Goal: Transaction & Acquisition: Purchase product/service

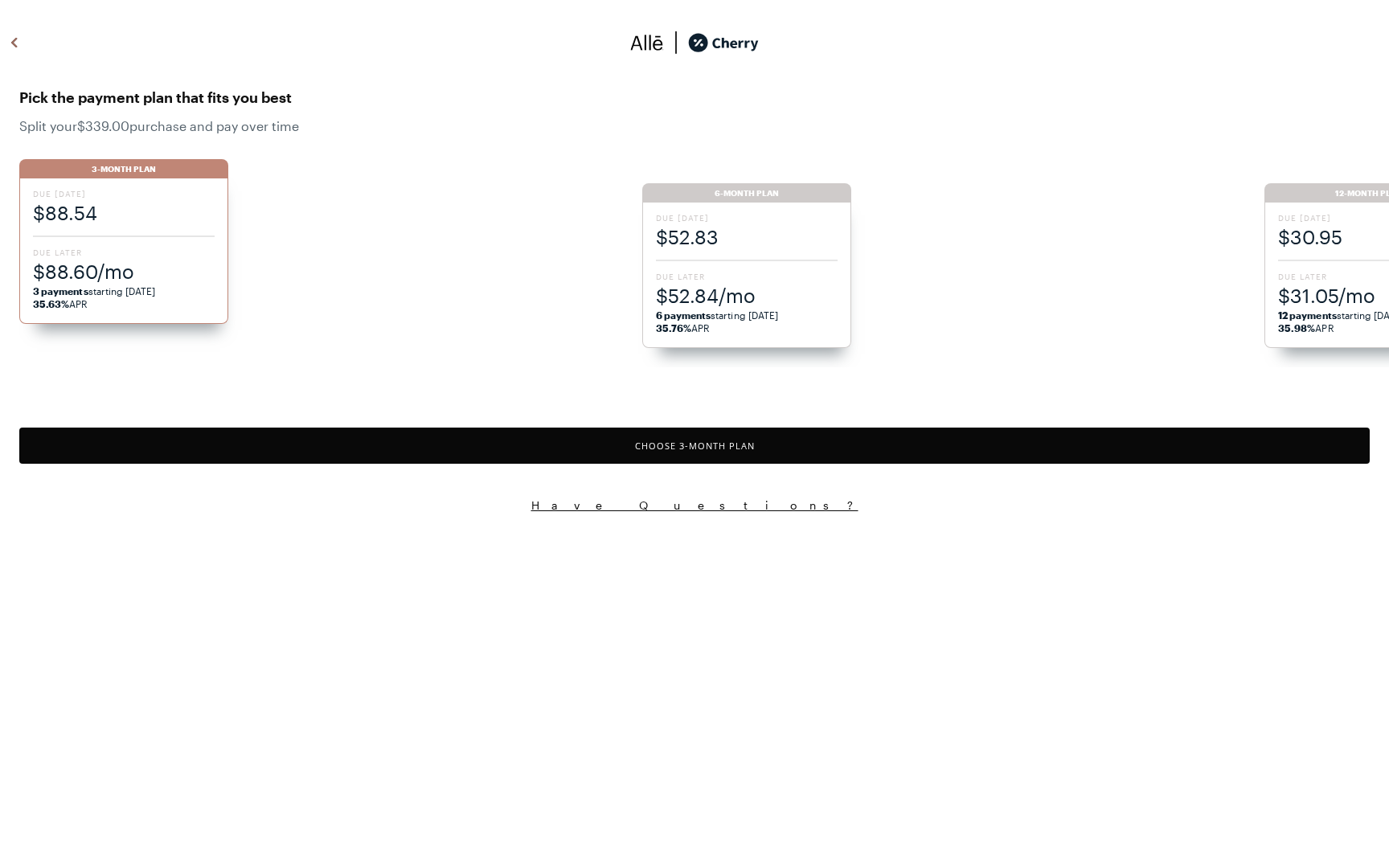
click at [755, 285] on span "$52.84/mo" at bounding box center [747, 296] width 181 height 27
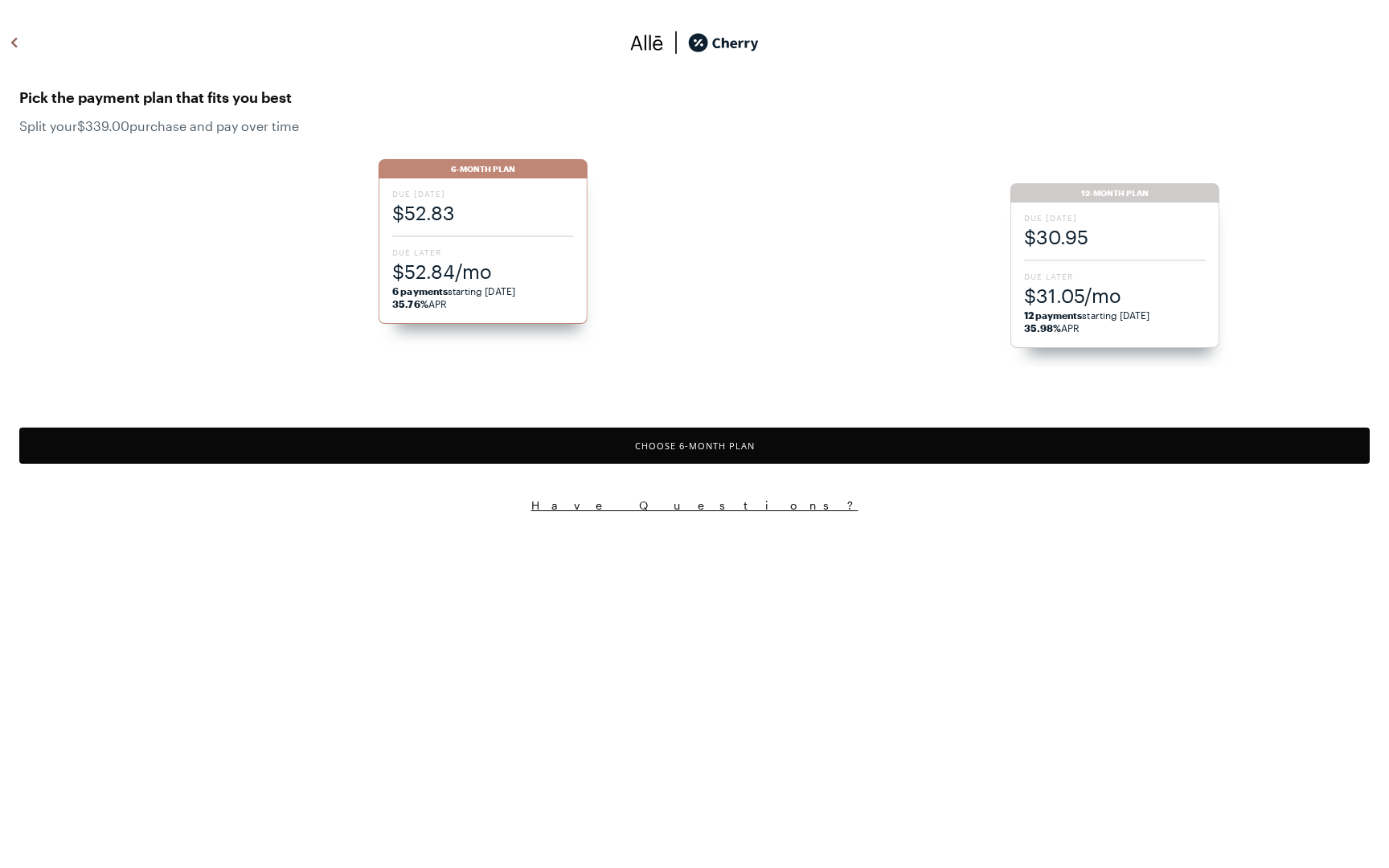
click at [657, 445] on button "Choose 6 -Month Plan" at bounding box center [694, 445] width 1351 height 36
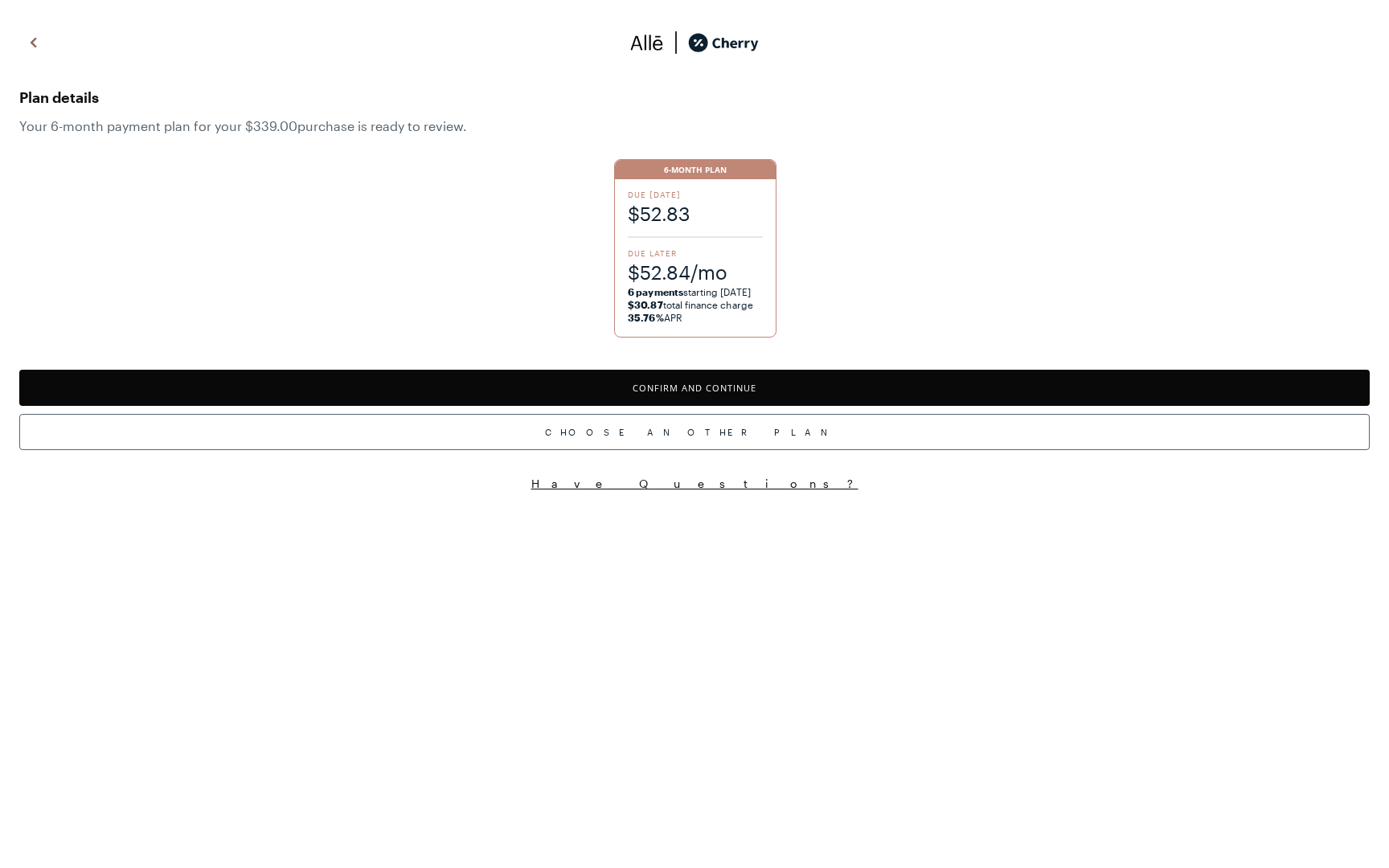
click at [685, 385] on button "Confirm and Continue" at bounding box center [694, 388] width 1351 height 36
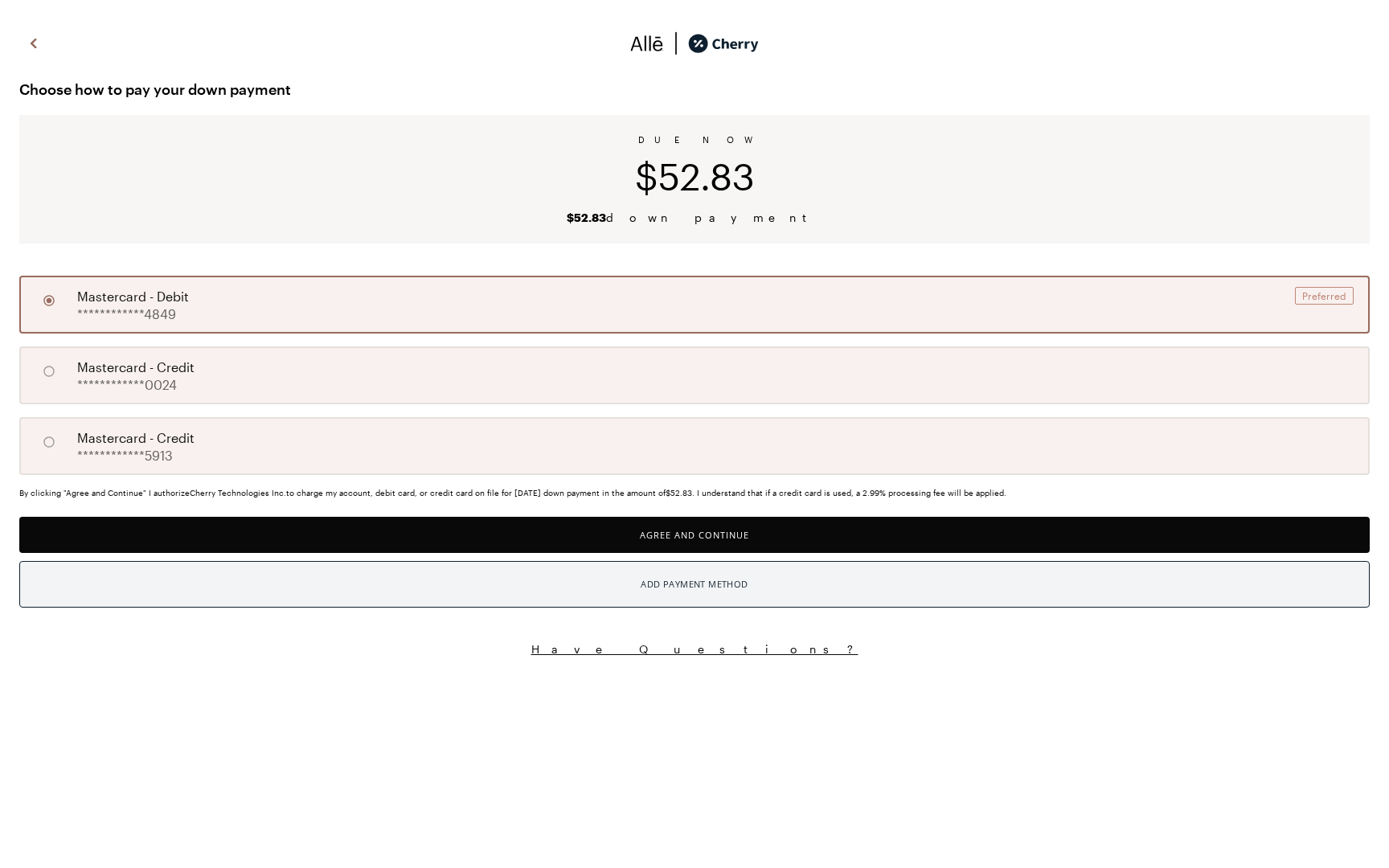
click at [700, 587] on div "Add Payment Method" at bounding box center [694, 585] width 107 height 21
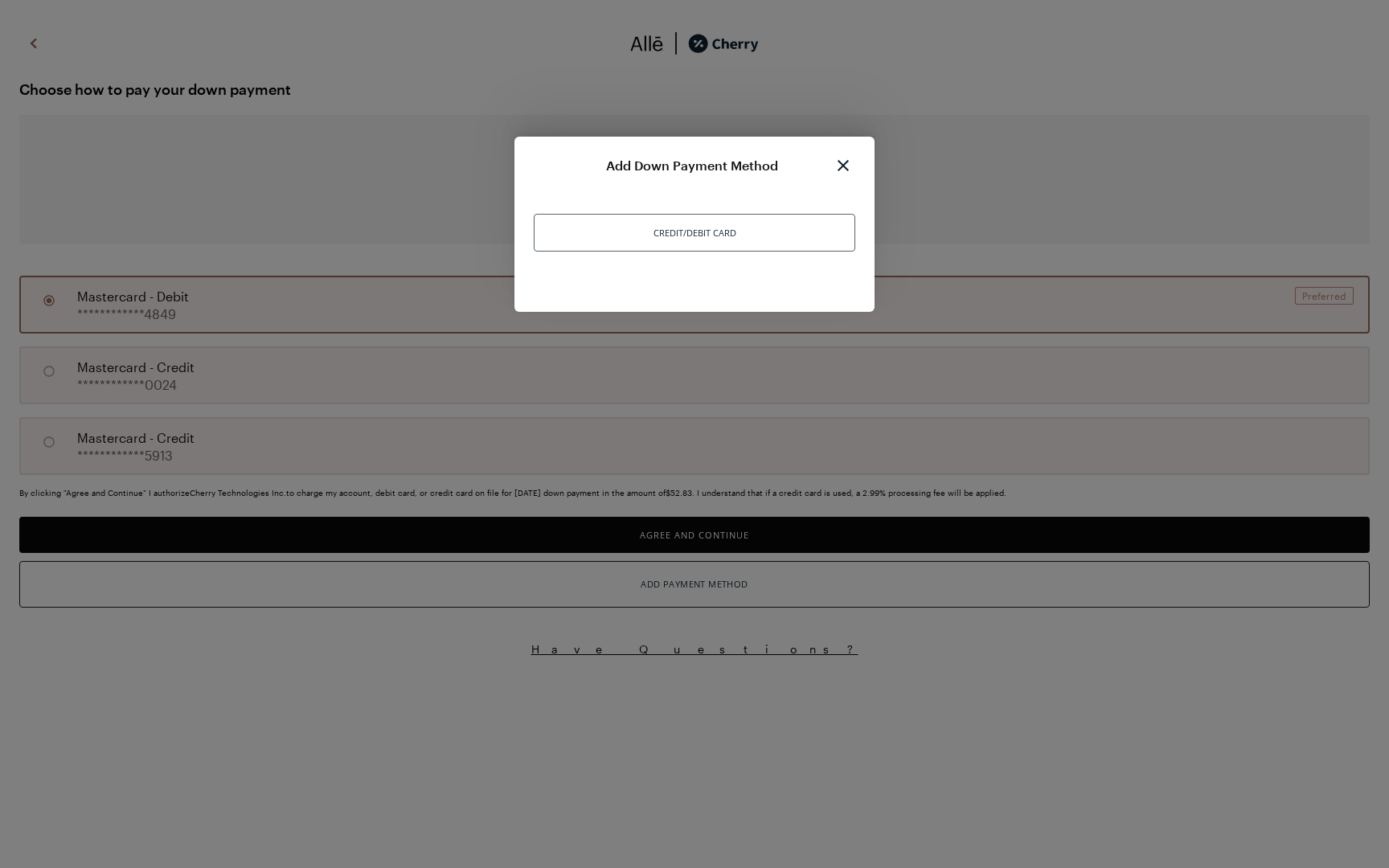
click at [617, 232] on div "Credit/Debit Card" at bounding box center [694, 233] width 321 height 38
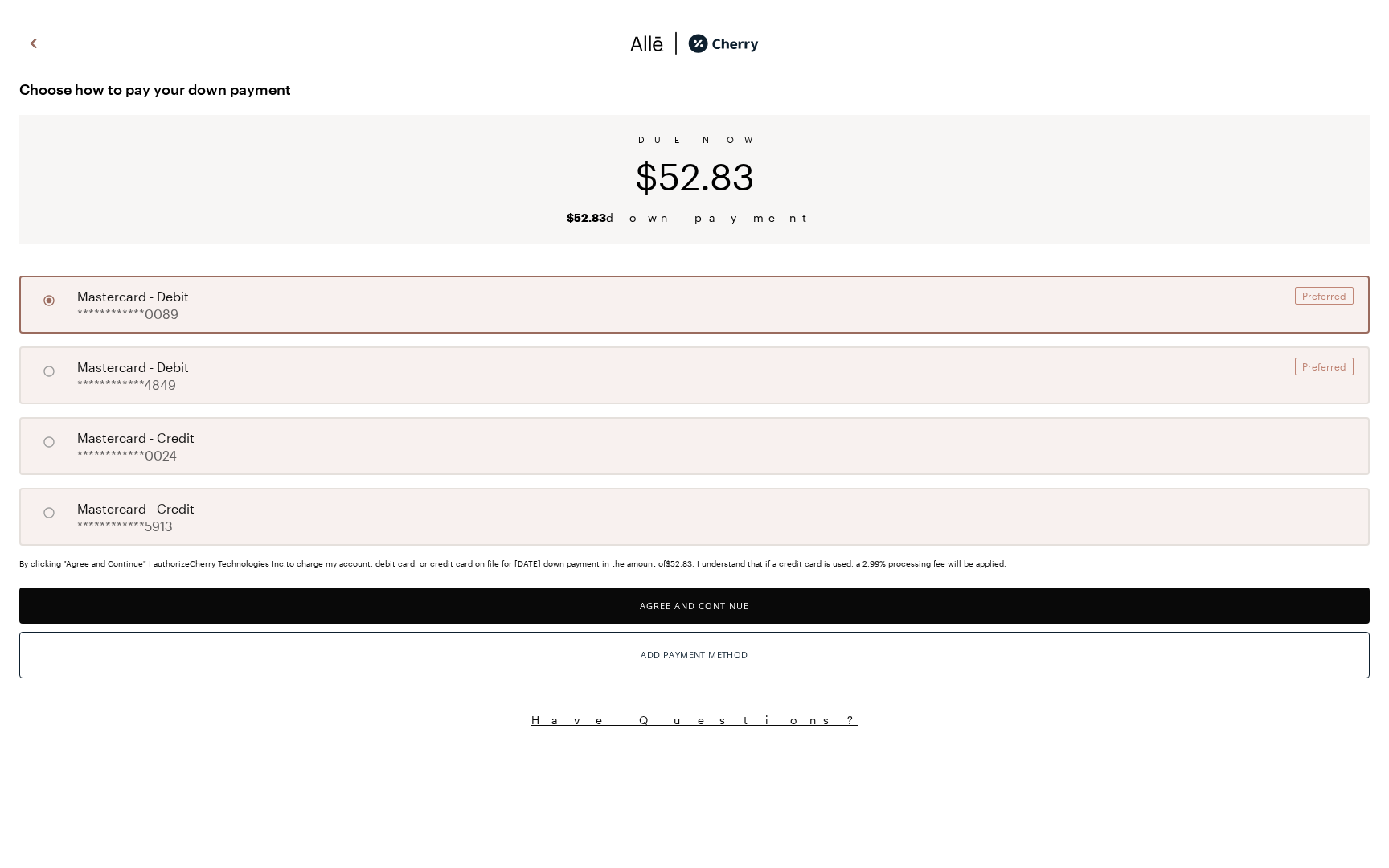
click at [710, 600] on button "Agree and Continue" at bounding box center [694, 606] width 1351 height 36
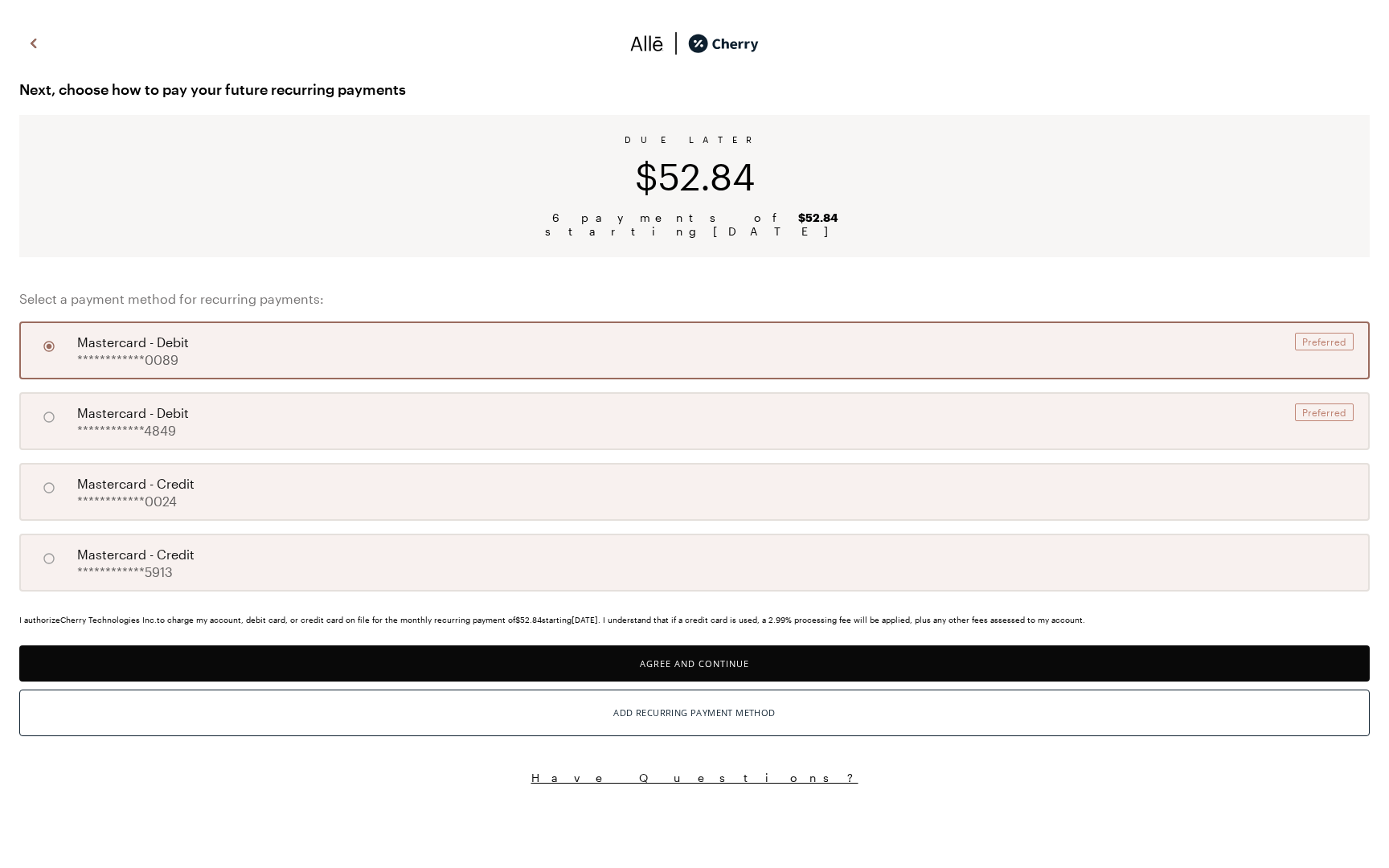
click at [709, 657] on button "Agree and Continue" at bounding box center [694, 664] width 1351 height 36
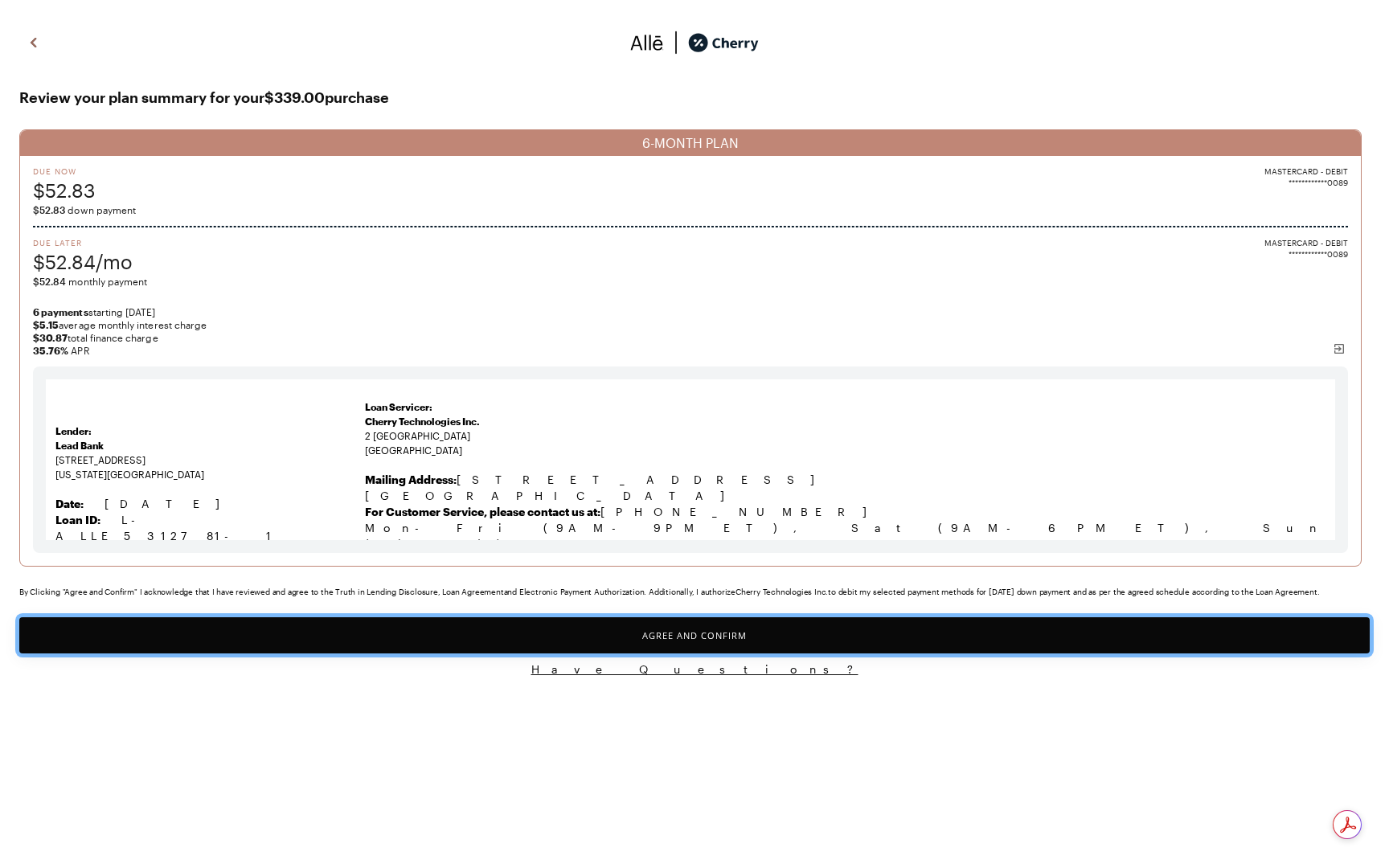
click at [662, 638] on button "Agree and Confirm" at bounding box center [694, 635] width 1351 height 36
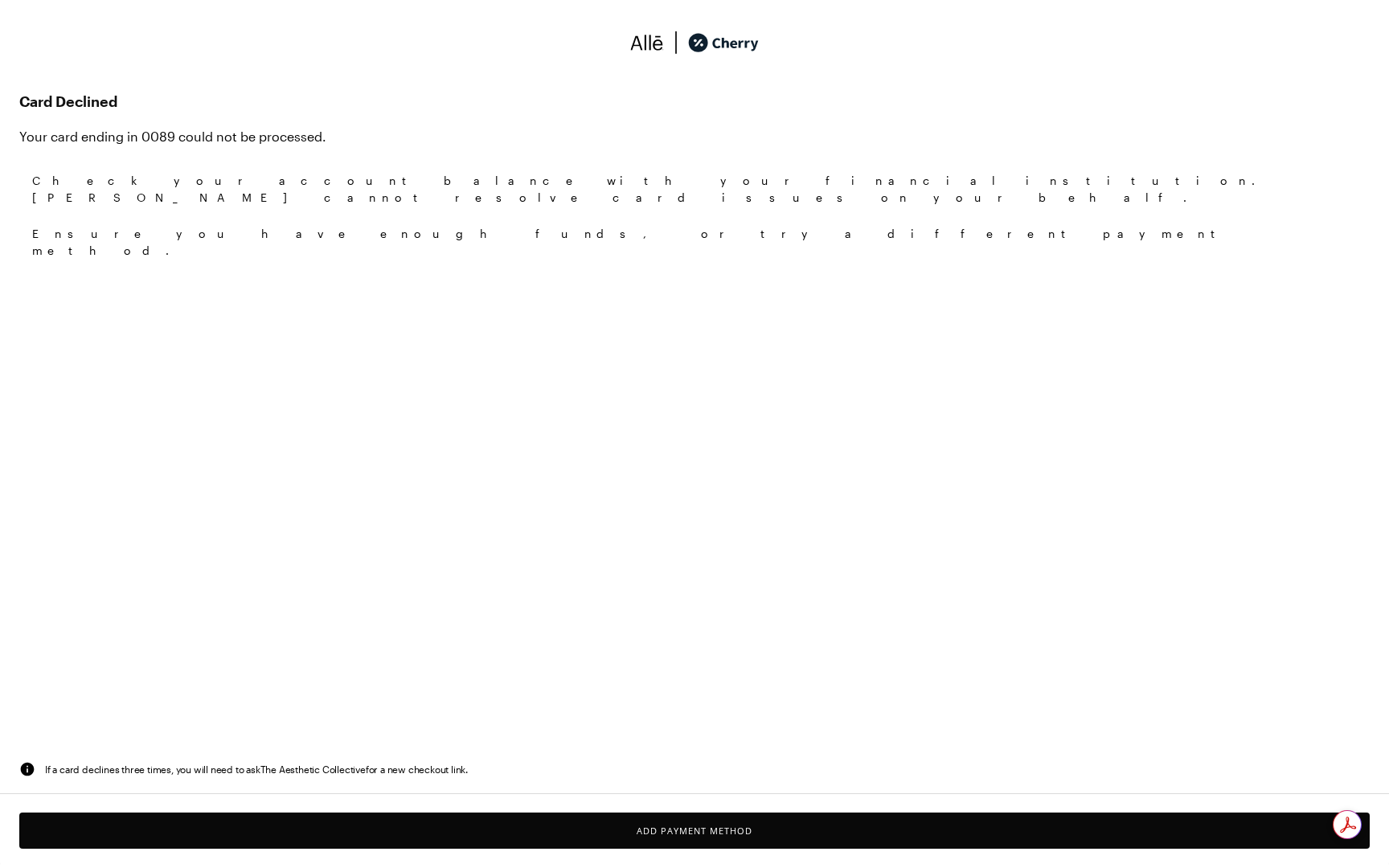
click at [723, 830] on button "Add Payment Method" at bounding box center [694, 831] width 1351 height 36
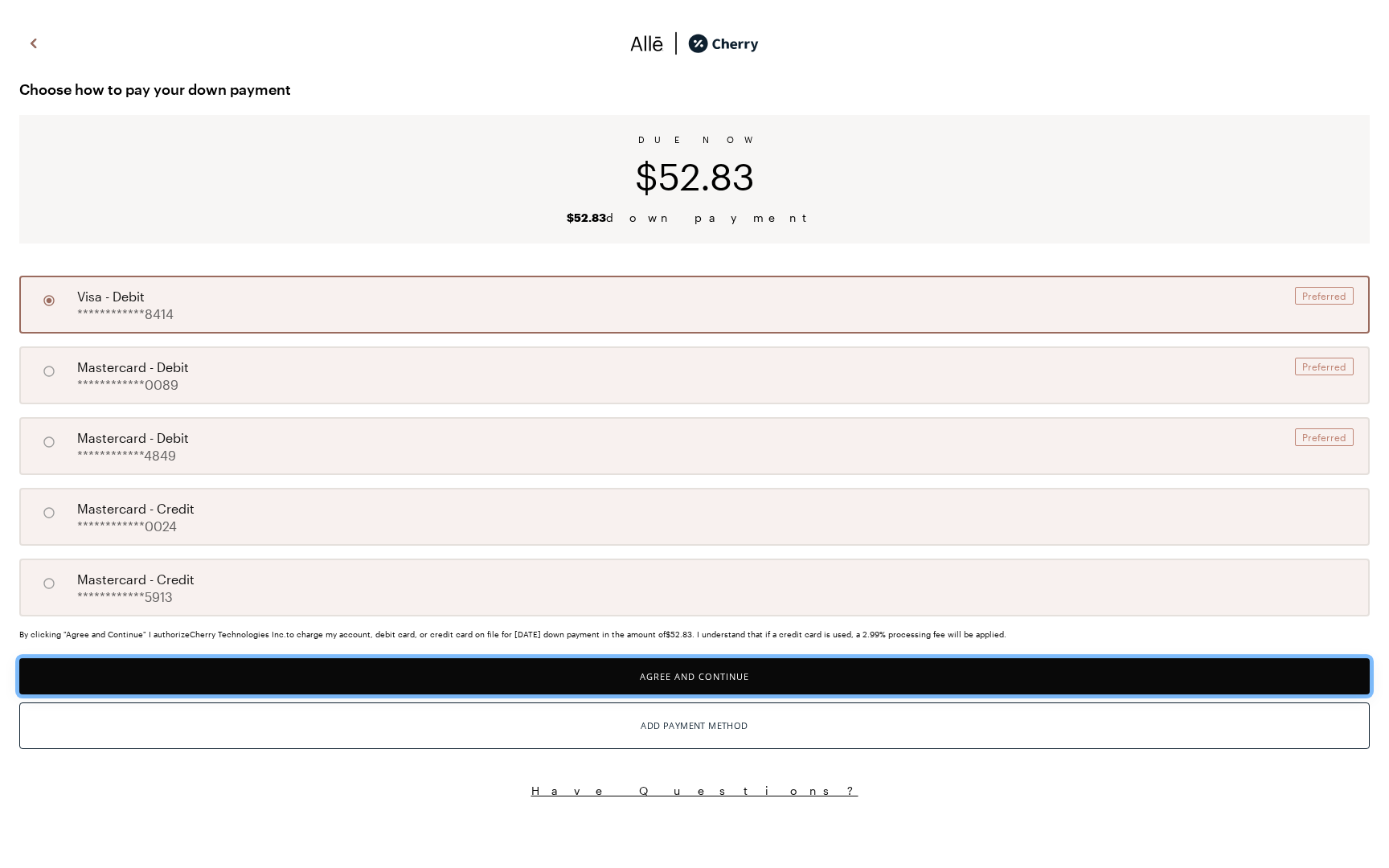
click at [704, 681] on button "Agree and Continue" at bounding box center [694, 676] width 1351 height 36
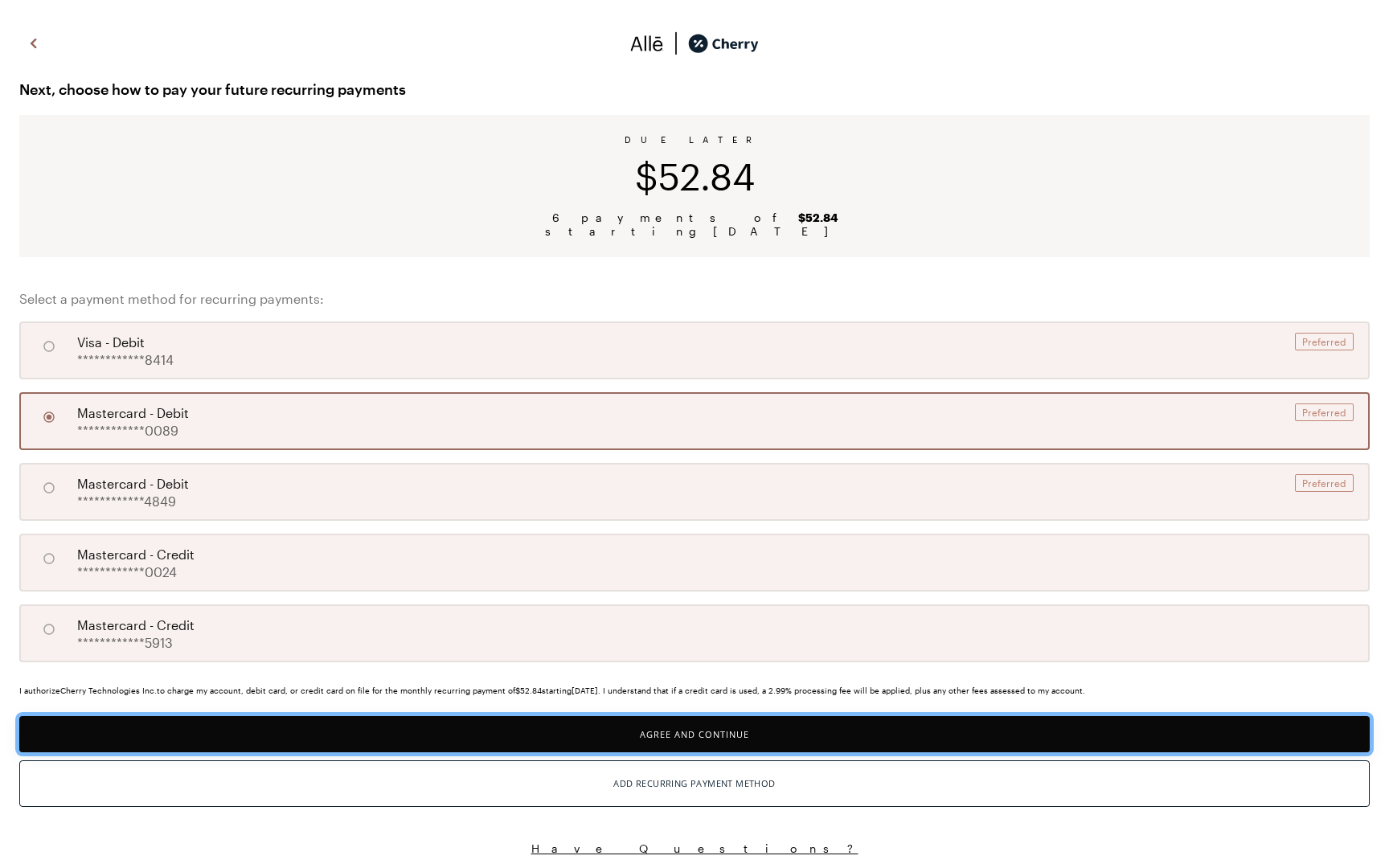
drag, startPoint x: 693, startPoint y: 739, endPoint x: 146, endPoint y: 371, distance: 659.3
click at [146, 371] on div "**********" at bounding box center [694, 443] width 1389 height 860
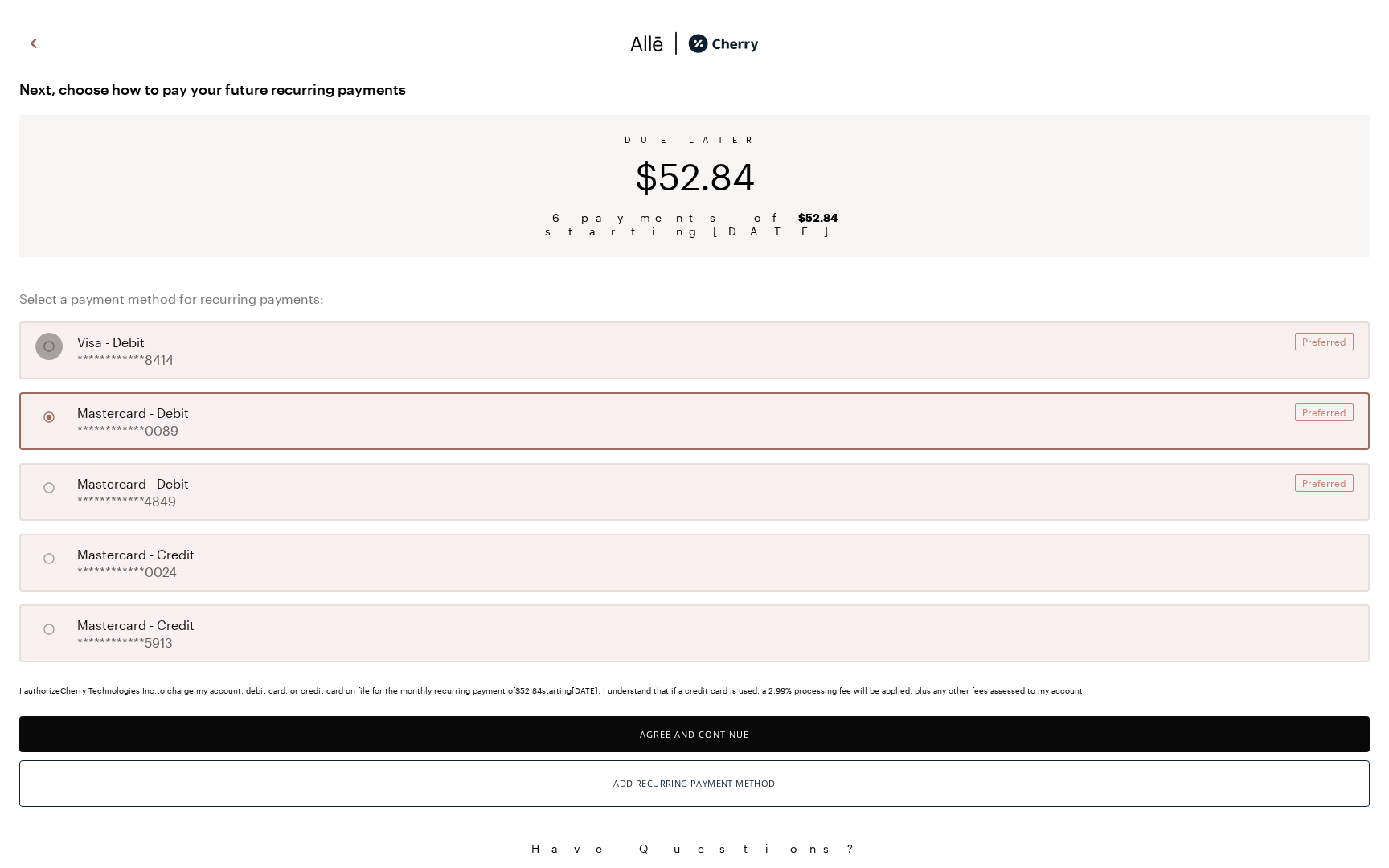
click at [51, 342] on input "A" at bounding box center [49, 346] width 28 height 28
radio input "true"
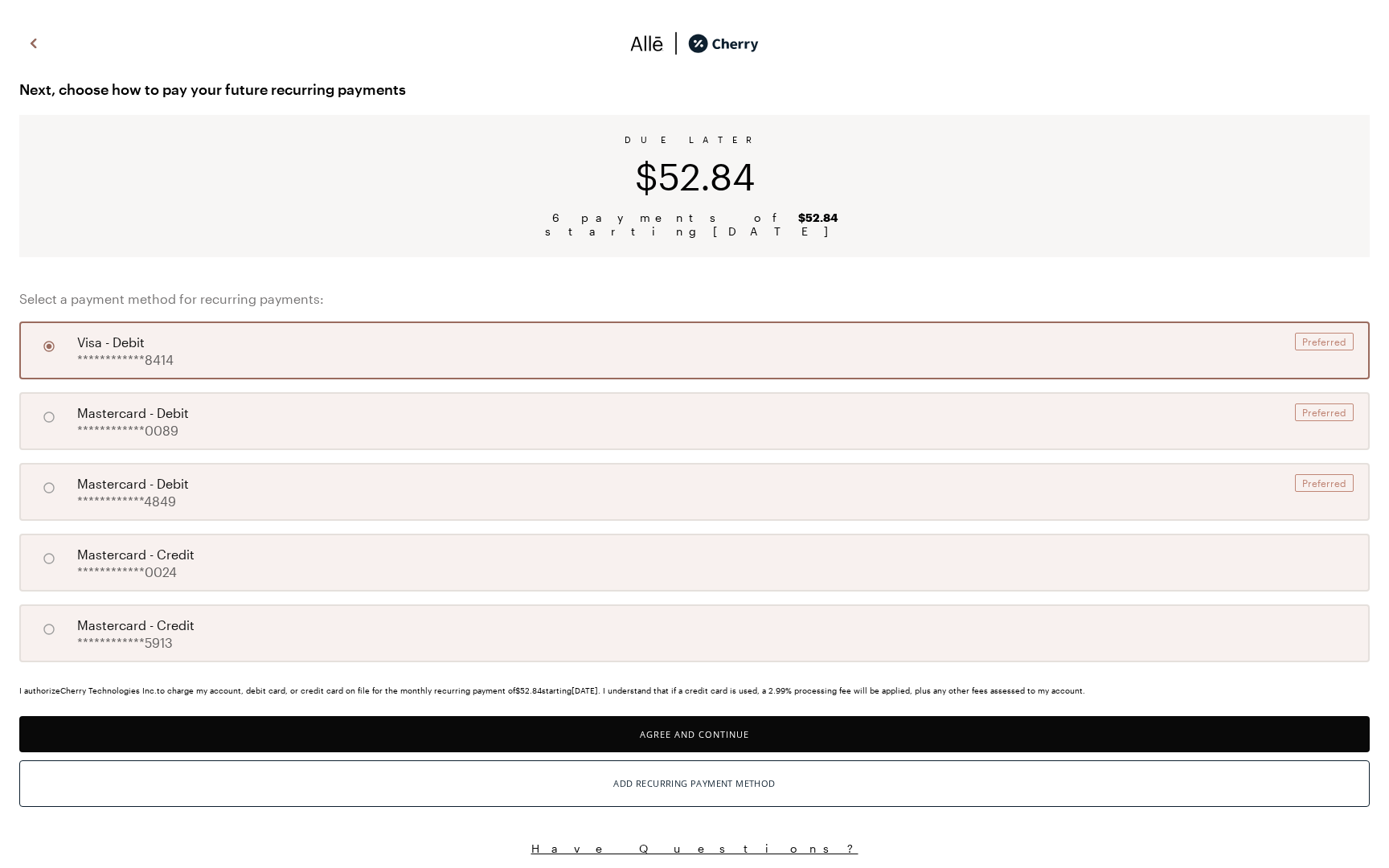
click at [680, 745] on button "Agree and Continue" at bounding box center [694, 734] width 1351 height 36
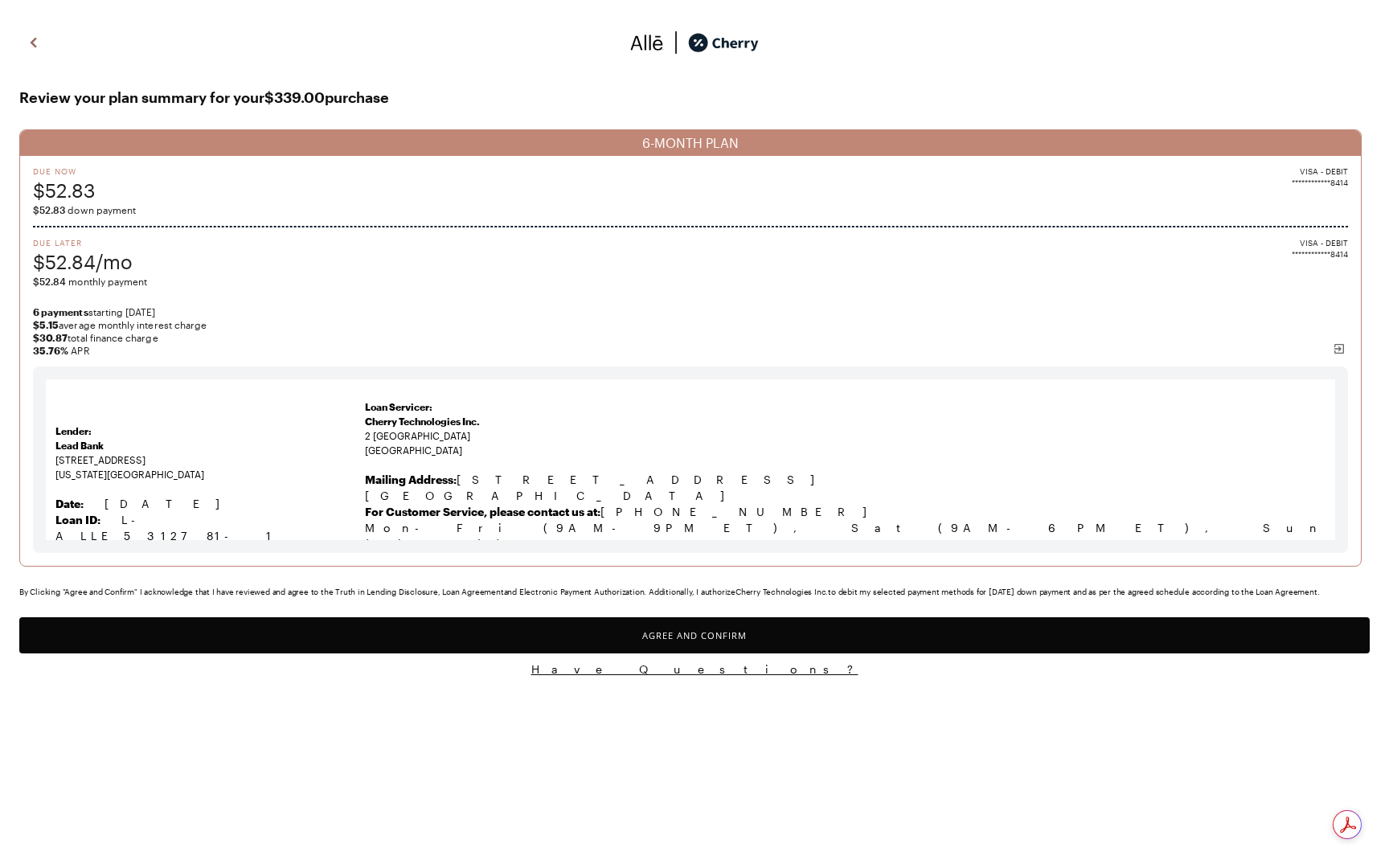
click at [717, 636] on button "Agree and Confirm" at bounding box center [694, 635] width 1351 height 36
